Goal: Book appointment/travel/reservation

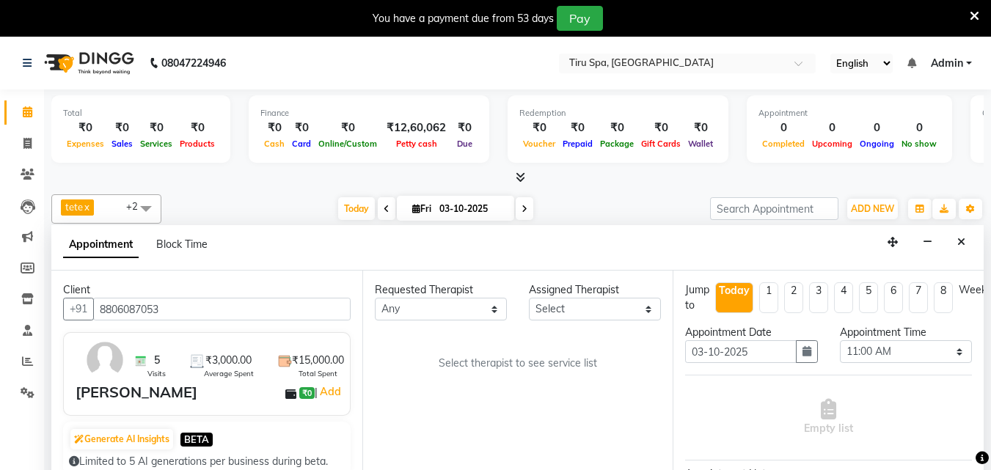
select select "660"
select select "tentative"
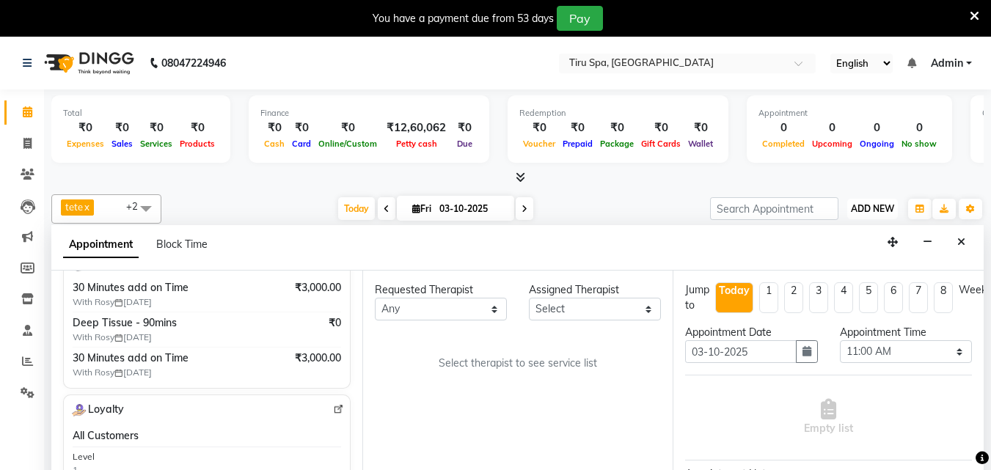
click at [876, 209] on span "ADD NEW" at bounding box center [872, 208] width 43 height 11
click at [884, 207] on span "ADD NEW" at bounding box center [872, 208] width 43 height 11
click at [31, 62] on icon at bounding box center [27, 63] width 9 height 10
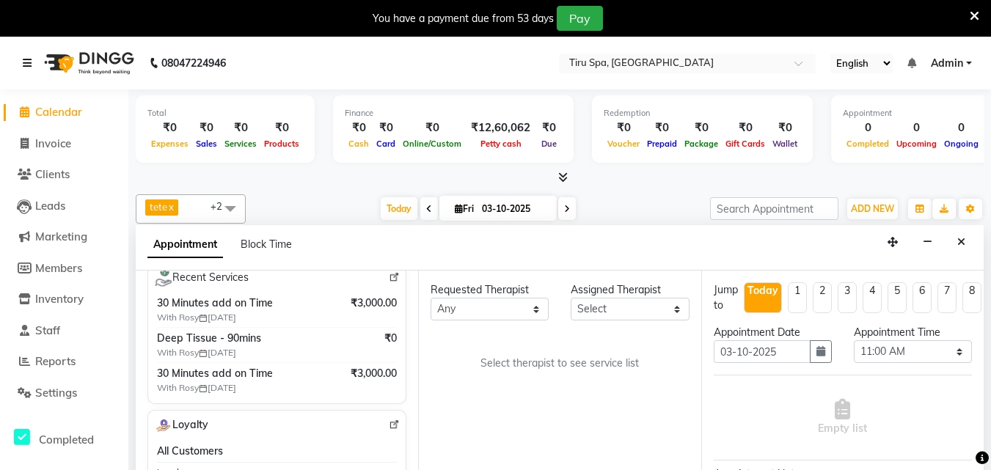
scroll to position [309, 0]
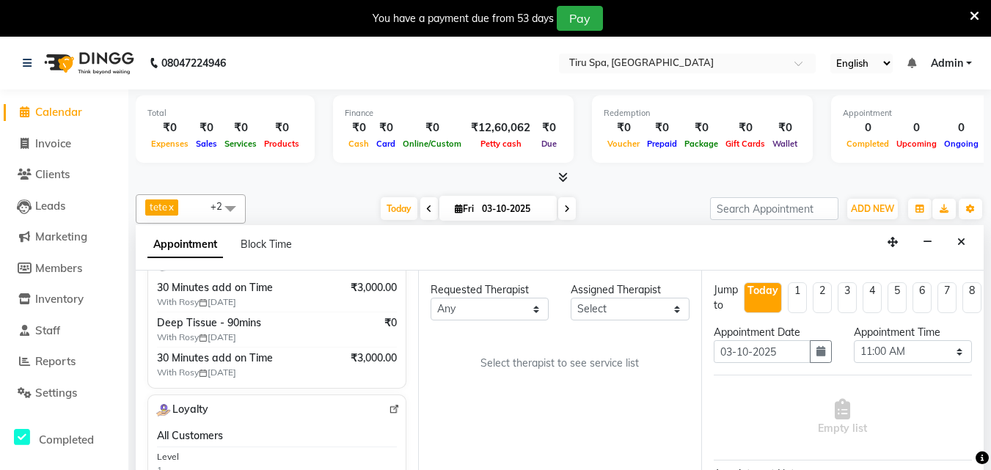
click at [30, 107] on span at bounding box center [24, 112] width 22 height 17
click at [57, 109] on span "Calendar" at bounding box center [58, 112] width 47 height 14
click at [885, 208] on span "ADD NEW" at bounding box center [872, 208] width 43 height 11
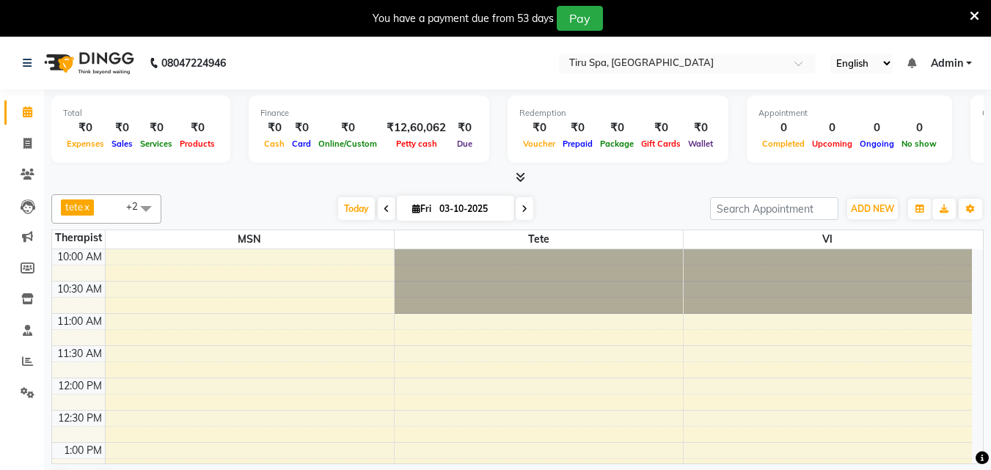
click at [865, 203] on span "ADD NEW" at bounding box center [872, 208] width 43 height 11
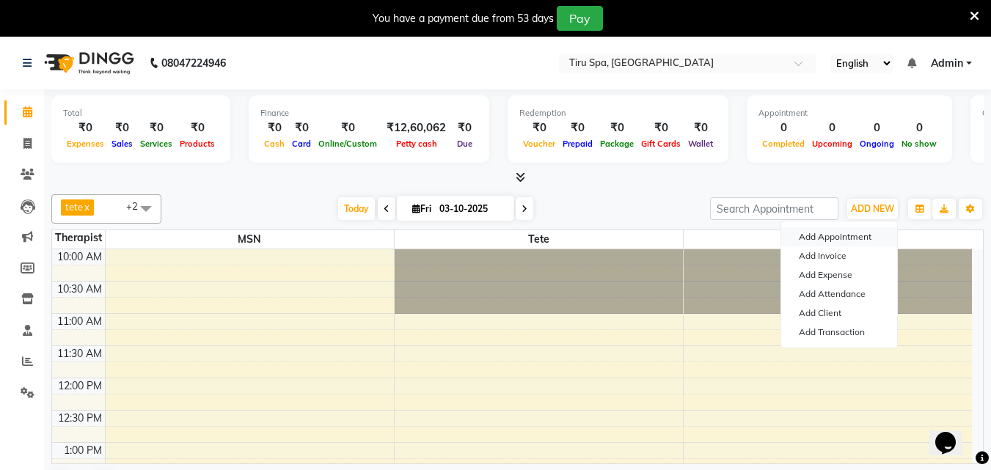
click at [823, 237] on button "Add Appointment" at bounding box center [839, 236] width 116 height 19
select select "tentative"
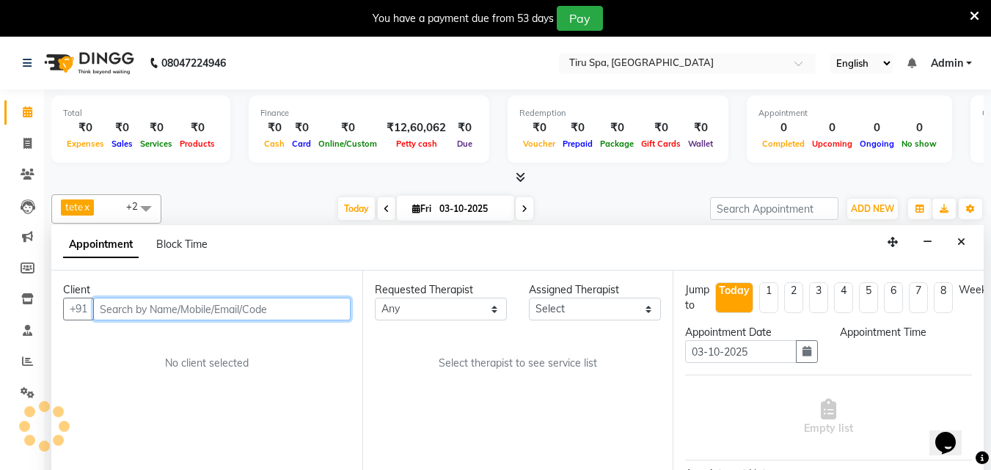
select select "660"
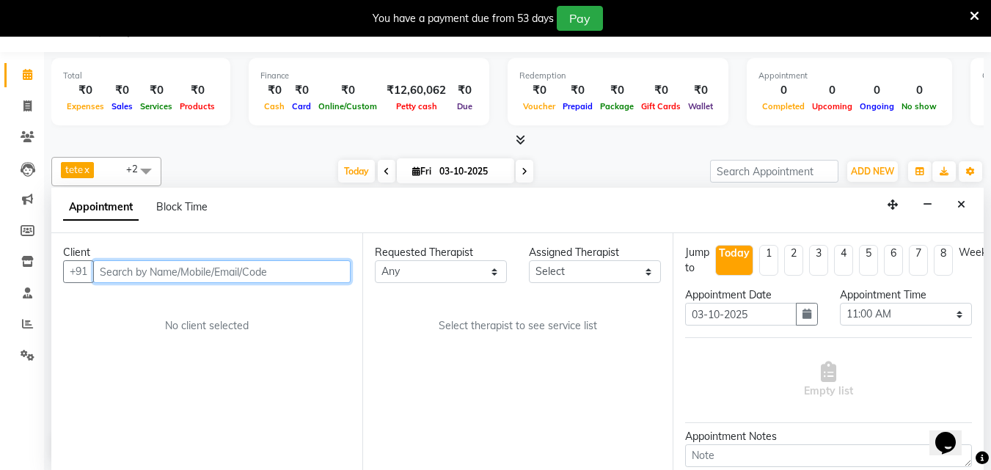
click at [223, 277] on input "text" at bounding box center [222, 271] width 258 height 23
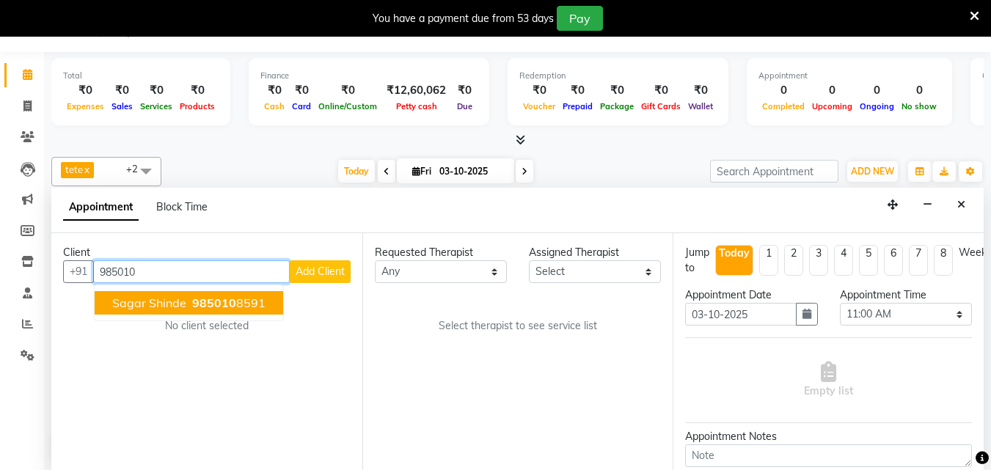
drag, startPoint x: 219, startPoint y: 308, endPoint x: 217, endPoint y: 295, distance: 13.3
click at [217, 296] on span "985010" at bounding box center [214, 303] width 44 height 15
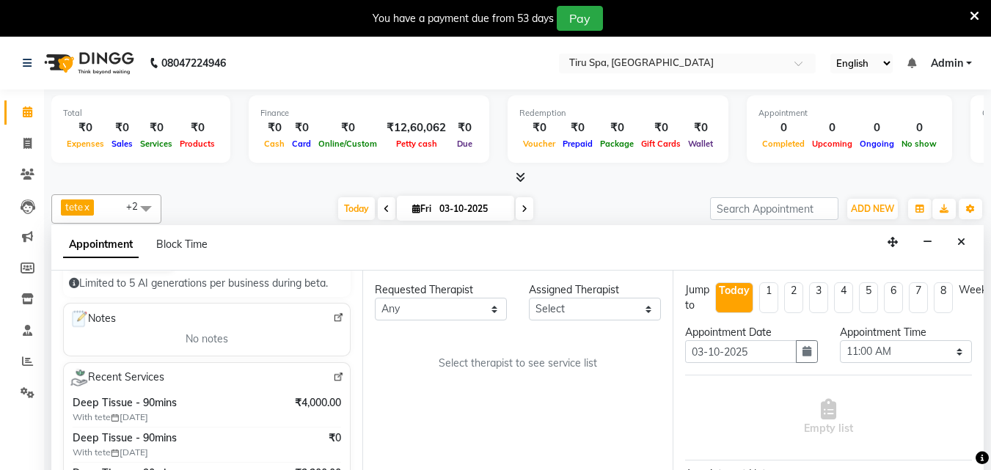
scroll to position [236, 0]
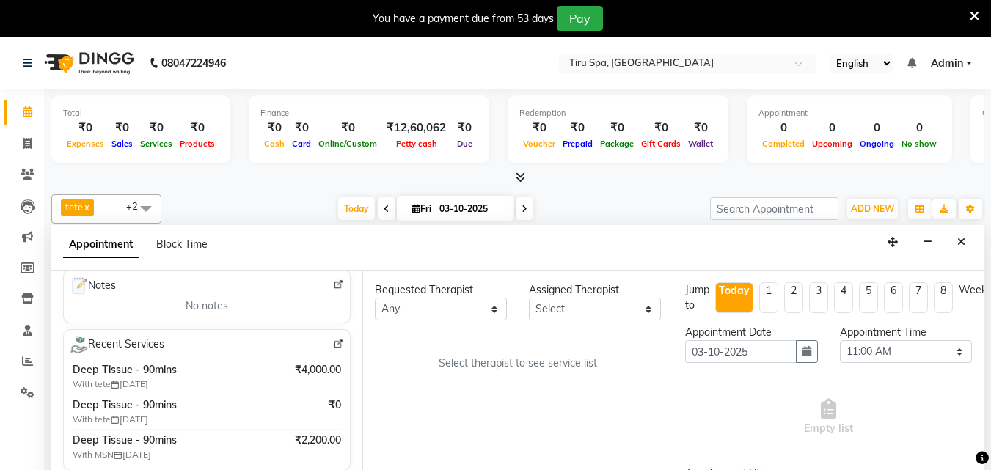
type input "9850108591"
